Goal: Information Seeking & Learning: Learn about a topic

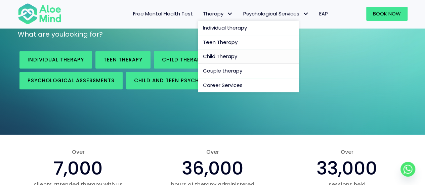
click at [214, 58] on span "Child Therapy" at bounding box center [220, 56] width 34 height 7
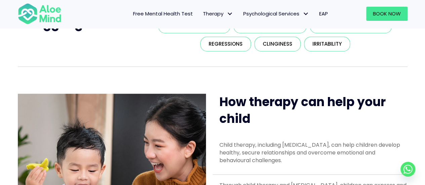
scroll to position [166, 0]
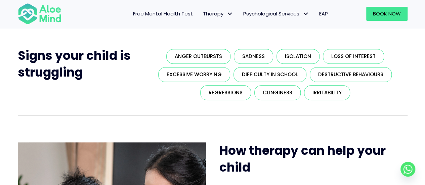
click at [384, 129] on div "Signs your child is struggling Anger outbursts Sadness Isolation Loss of intere…" at bounding box center [212, 81] width 425 height 95
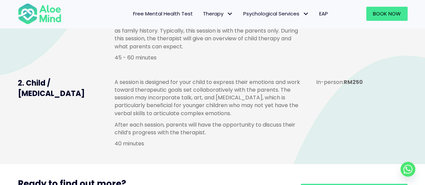
scroll to position [501, 0]
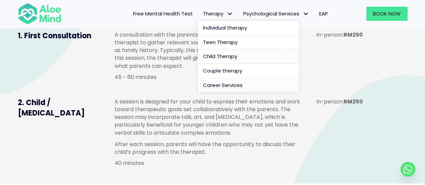
click at [217, 88] on span "Career Services" at bounding box center [223, 85] width 40 height 7
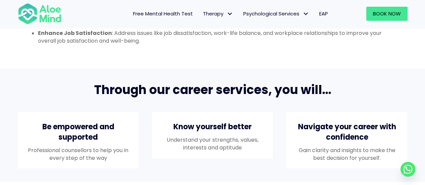
scroll to position [499, 0]
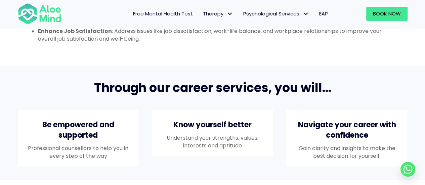
click at [261, 43] on li "Enhance Job Satisfaction : Address issues like job dissatisfaction, work-life b…" at bounding box center [219, 34] width 363 height 15
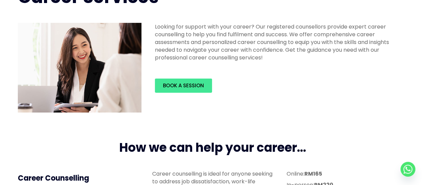
scroll to position [0, 0]
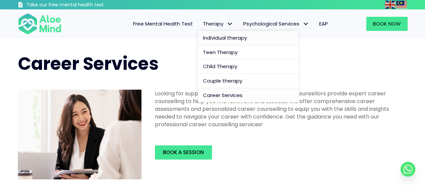
click at [218, 34] on span "Individual therapy" at bounding box center [225, 37] width 44 height 7
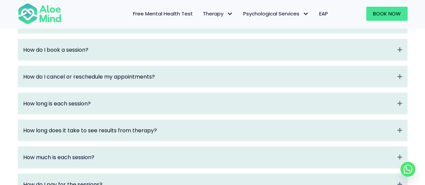
scroll to position [758, 0]
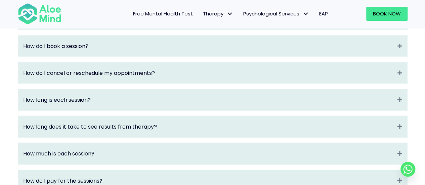
click at [214, 110] on div "How long is each session? Expand" at bounding box center [212, 99] width 389 height 21
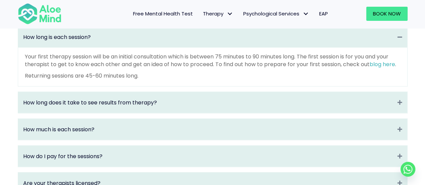
scroll to position [822, 0]
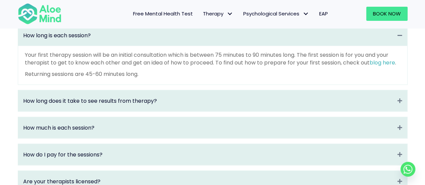
click at [214, 111] on div "How long does it take to see results from therapy? Expand" at bounding box center [212, 100] width 389 height 21
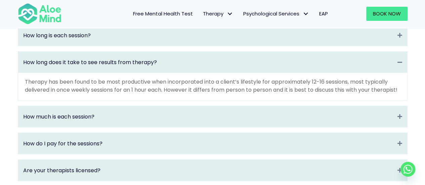
click at [208, 73] on div "How long does it take to see results from therapy? Collapse" at bounding box center [212, 62] width 389 height 21
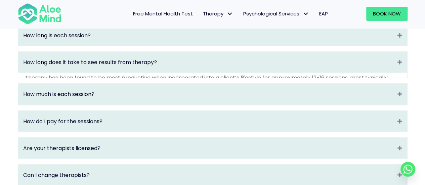
scroll to position [867, 0]
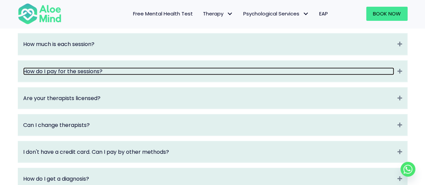
click at [113, 75] on link "How do I pay for the sessions?" at bounding box center [208, 71] width 371 height 8
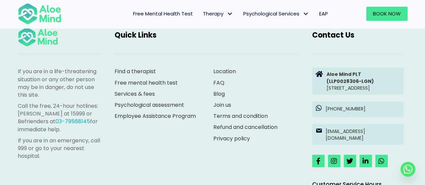
scroll to position [1183, 0]
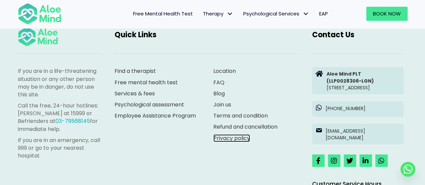
click at [234, 142] on link "Privacy policy" at bounding box center [231, 138] width 37 height 8
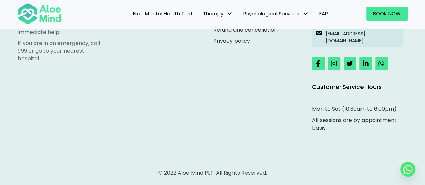
scroll to position [2468, 0]
